Goal: Transaction & Acquisition: Obtain resource

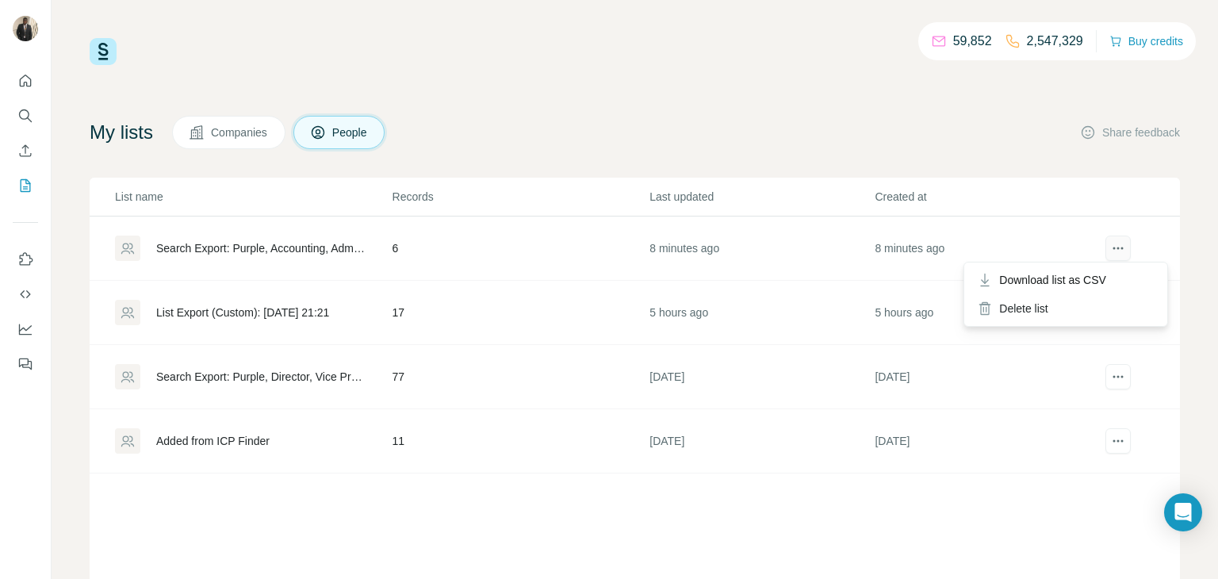
click at [1115, 250] on icon "actions" at bounding box center [1118, 248] width 16 height 16
click at [1076, 275] on span "Download list as CSV" at bounding box center [1052, 280] width 107 height 16
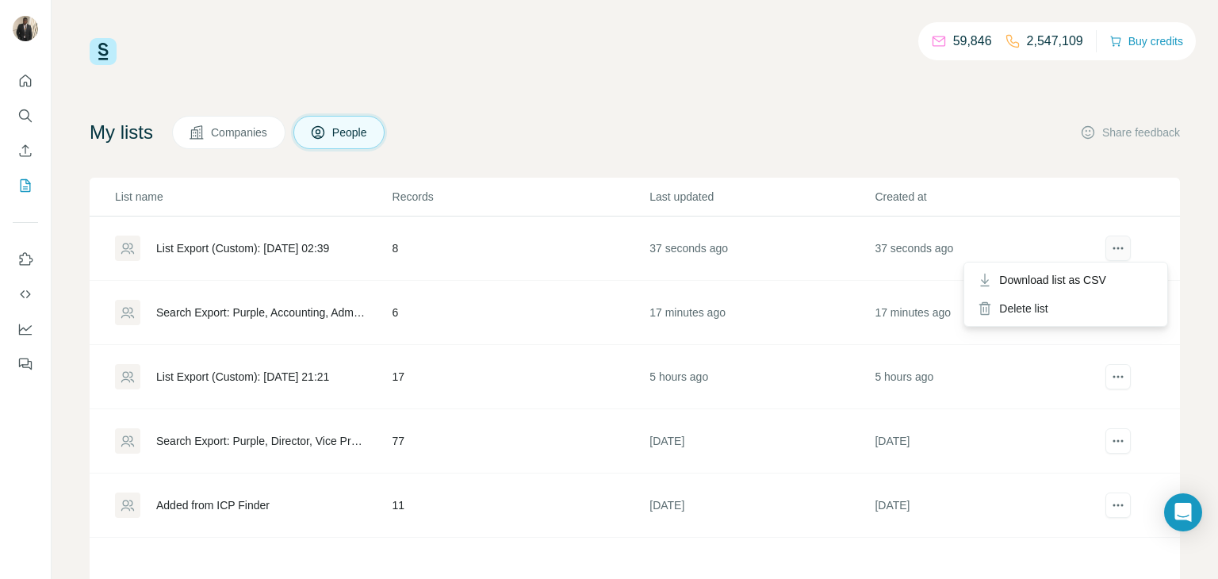
click at [1120, 243] on icon "actions" at bounding box center [1118, 248] width 16 height 16
click at [1125, 255] on icon "actions" at bounding box center [1118, 248] width 16 height 16
click at [1100, 267] on div "Download list as CSV" at bounding box center [1066, 280] width 197 height 29
click at [18, 87] on icon "Quick start" at bounding box center [25, 81] width 16 height 16
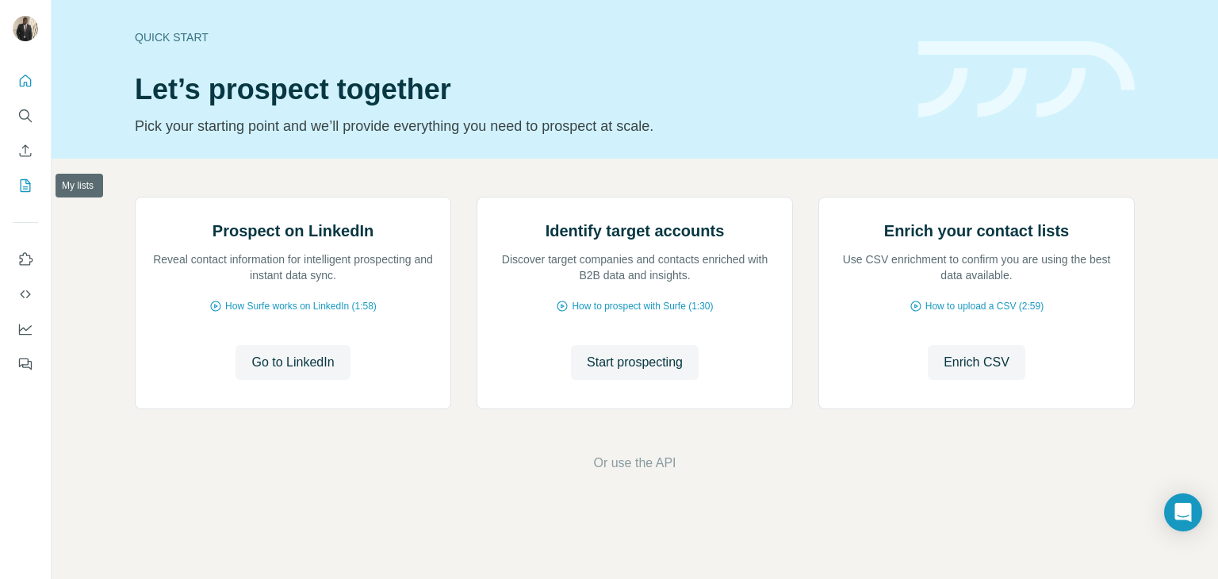
click at [21, 176] on button "My lists" at bounding box center [25, 185] width 25 height 29
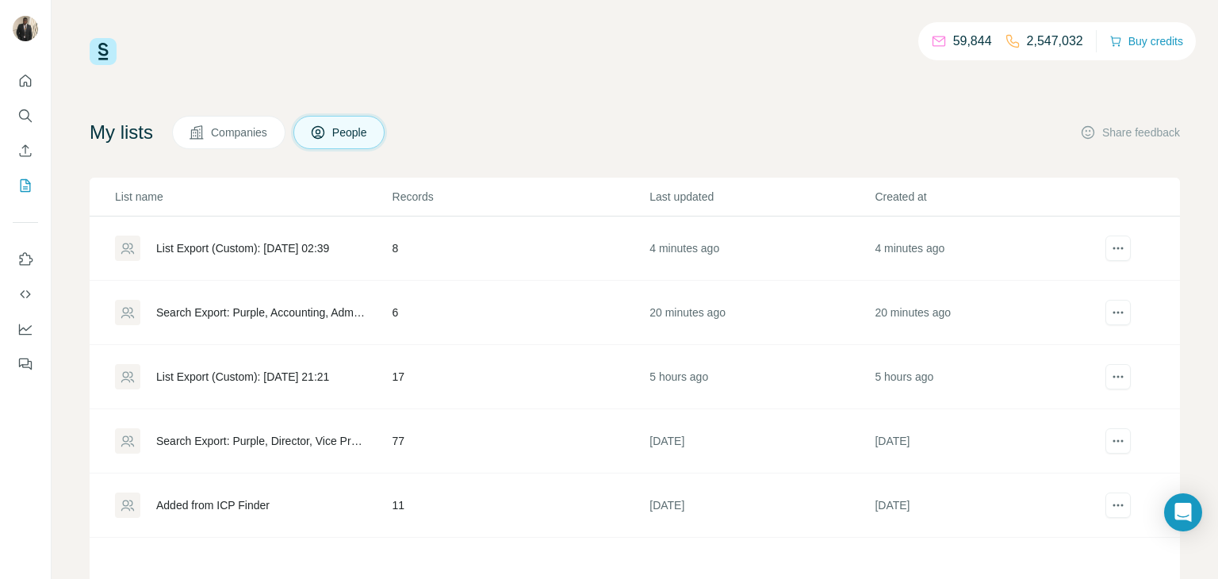
click at [212, 141] on button "Companies" at bounding box center [228, 132] width 113 height 33
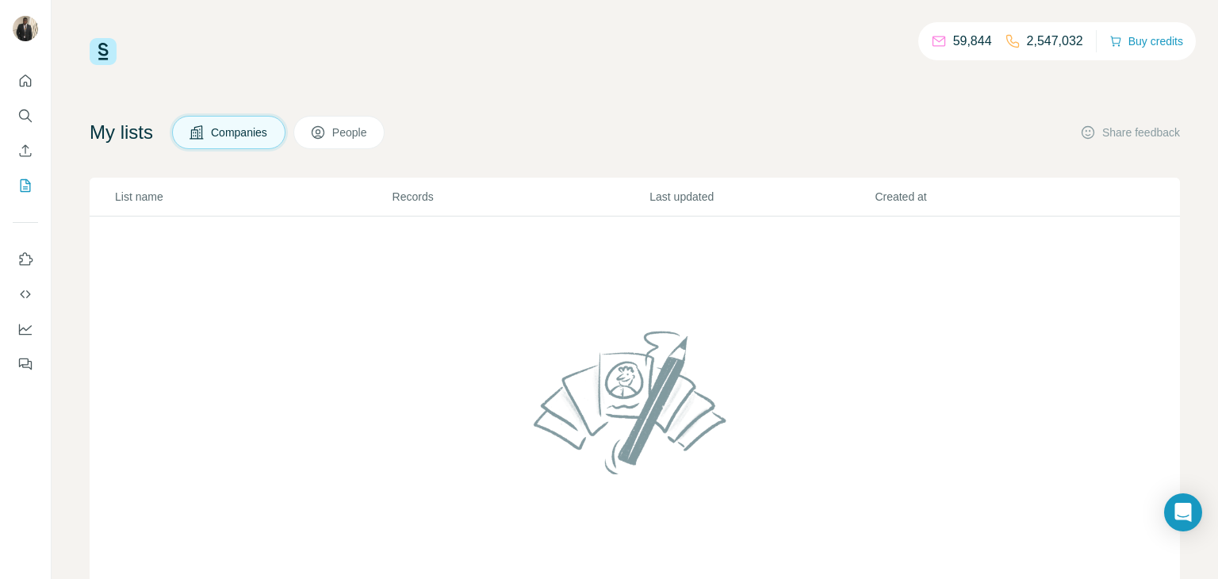
click at [372, 141] on button "People" at bounding box center [339, 132] width 92 height 33
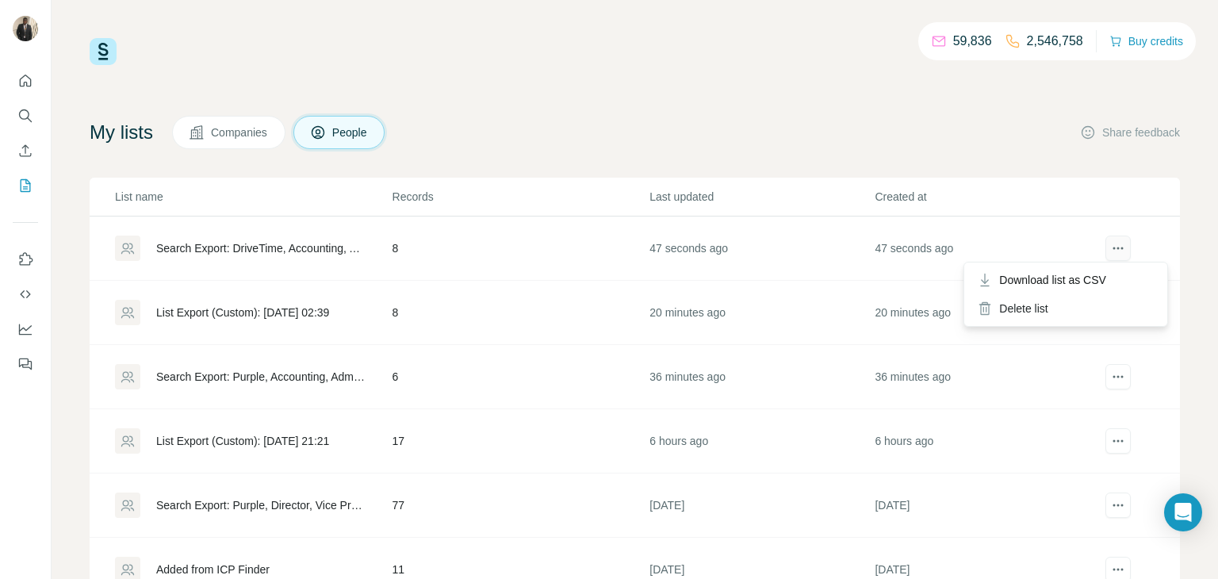
click at [1110, 253] on icon "actions" at bounding box center [1118, 248] width 16 height 16
click at [1114, 255] on icon "actions" at bounding box center [1118, 248] width 16 height 16
click at [1072, 278] on span "Download list as CSV" at bounding box center [1052, 280] width 107 height 16
click at [1116, 245] on icon "actions" at bounding box center [1118, 248] width 16 height 16
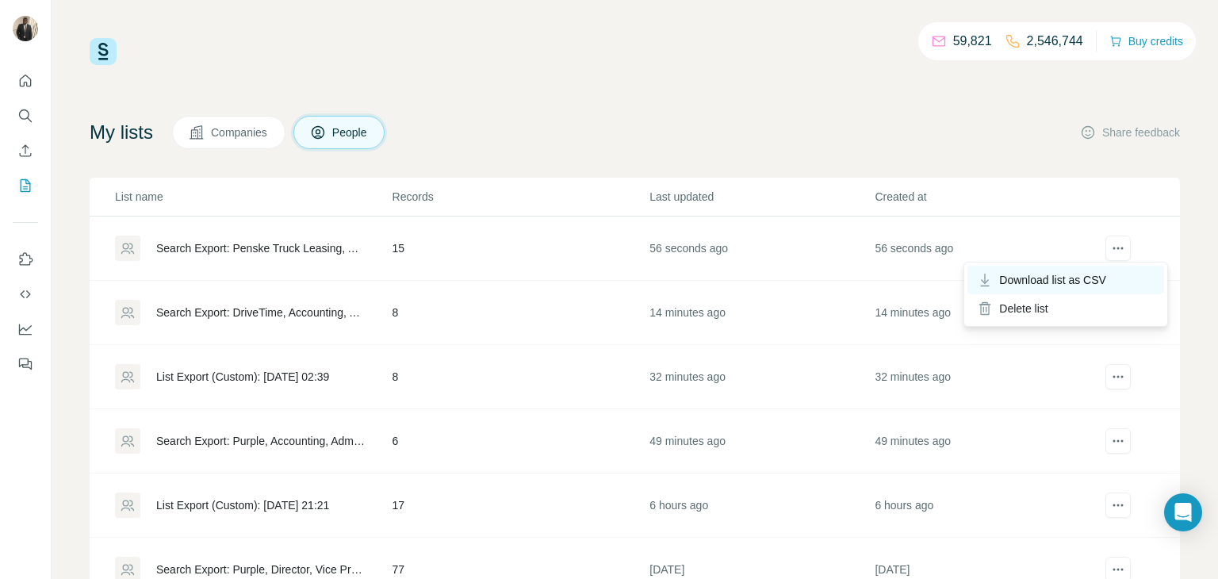
click at [1079, 276] on span "Download list as CSV" at bounding box center [1052, 280] width 107 height 16
click at [1113, 244] on icon "actions" at bounding box center [1118, 248] width 16 height 16
click at [1051, 284] on span "Download list as CSV" at bounding box center [1052, 280] width 107 height 16
